Goal: Check status: Check status

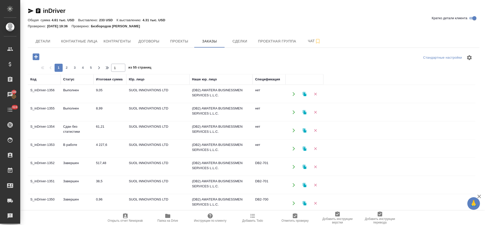
click at [79, 108] on td "Выполнен" at bounding box center [77, 112] width 33 height 18
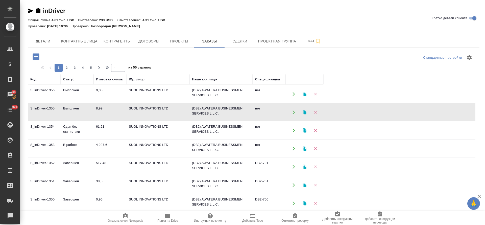
click at [79, 108] on td "Выполнен" at bounding box center [77, 112] width 33 height 18
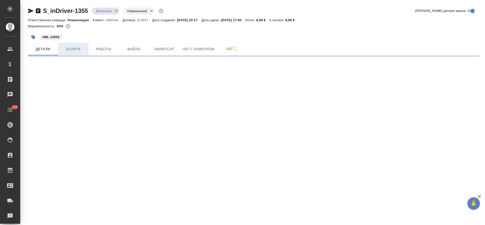
select select "RU"
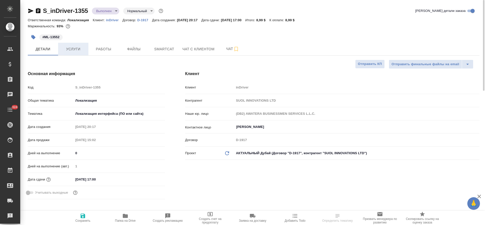
type textarea "x"
type input "[PERSON_NAME]"
type input "Сеитов Павел"
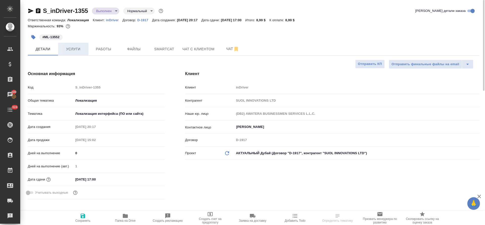
click at [72, 48] on span "Услуги" at bounding box center [73, 49] width 24 height 6
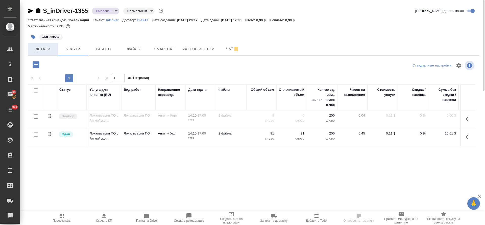
click at [54, 51] on span "Детали" at bounding box center [43, 49] width 24 height 6
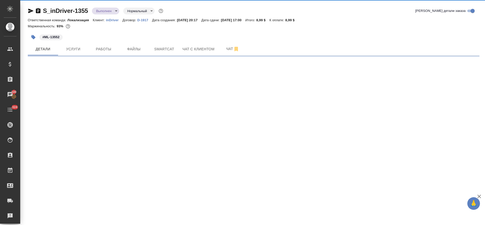
select select "RU"
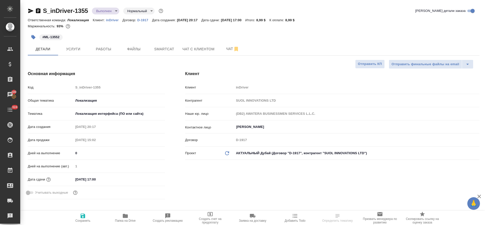
scroll to position [265, 0]
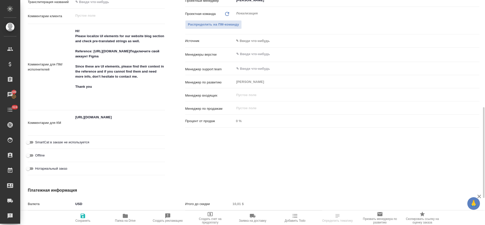
type textarea "x"
click at [88, 117] on textarea "https://indriver.atlassian.net/browse/ML-13552?actionerId=712020%3A7fcfa835-e4b…" at bounding box center [120, 122] width 92 height 19
click at [88, 117] on div ".cls-1 fill:#fff; AWATERA Tretyakova Olga Клиенты Спецификации Заказы 100 Чаты …" at bounding box center [242, 112] width 485 height 225
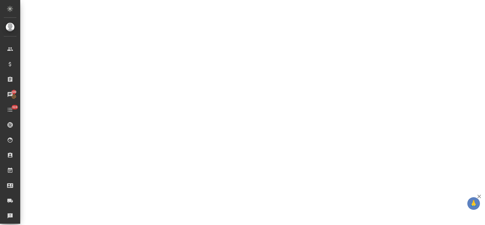
click at [88, 117] on div ".cls-1 fill:#fff; AWATERA Tretyakova Olga Клиенты Спецификации Заказы 100 Чаты …" at bounding box center [242, 112] width 485 height 225
select select "RU"
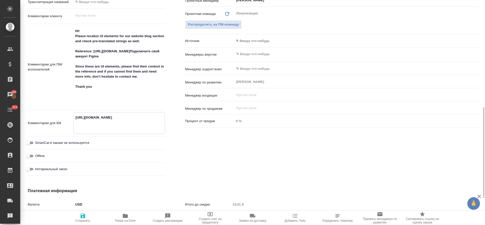
click at [92, 125] on textarea "https://indriver.atlassian.net/browse/ML-13552?actionerId=712020%3A7fcfa835-e4b…" at bounding box center [119, 122] width 91 height 19
type textarea "x"
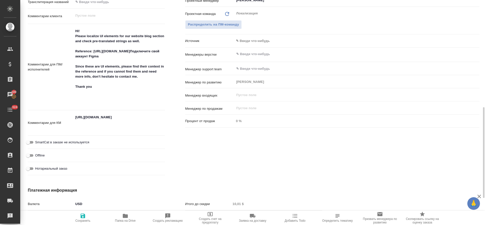
type textarea "x"
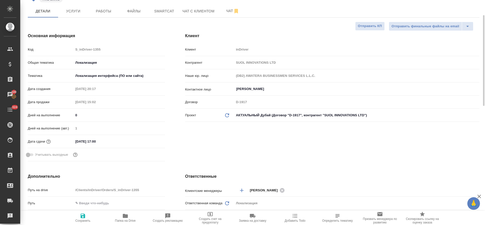
scroll to position [0, 0]
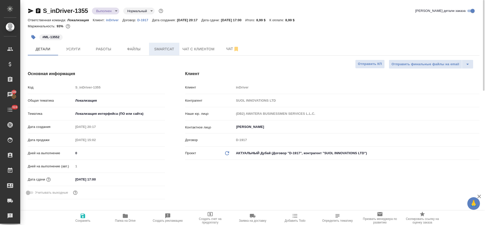
type textarea "x"
click at [163, 48] on span "Smartcat" at bounding box center [164, 49] width 24 height 6
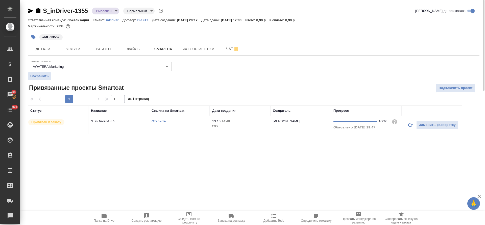
click at [161, 122] on link "Открыть" at bounding box center [159, 121] width 14 height 4
click at [104, 216] on icon "button" at bounding box center [104, 216] width 5 height 4
